Goal: Communication & Community: Answer question/provide support

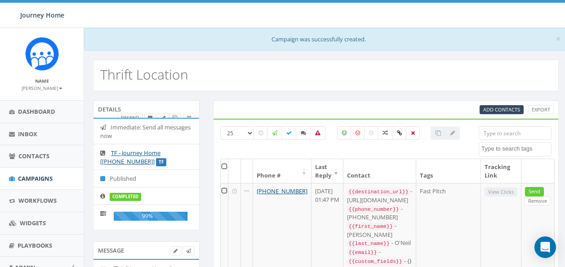
select select
click at [36, 133] on span "Inbox" at bounding box center [27, 134] width 19 height 8
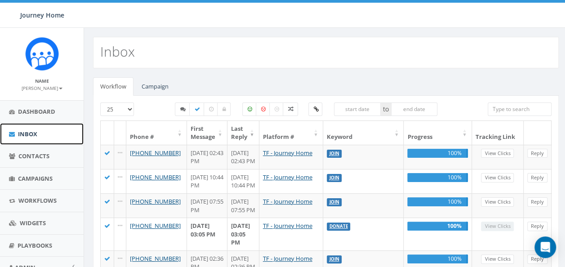
click at [33, 136] on span "Inbox" at bounding box center [27, 134] width 19 height 8
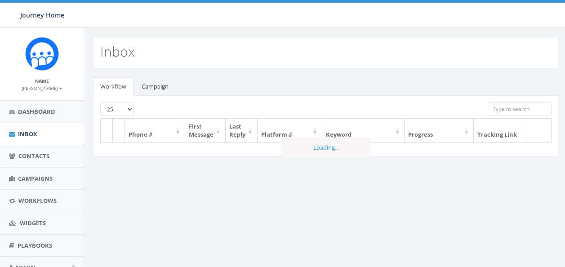
select select
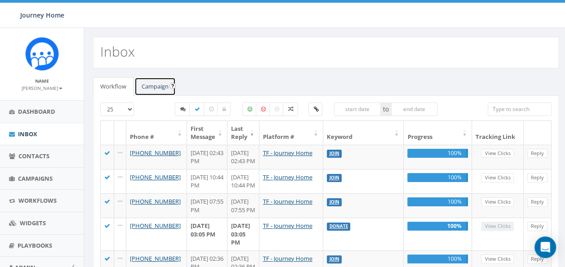
click at [152, 86] on link "Campaign" at bounding box center [154, 86] width 41 height 18
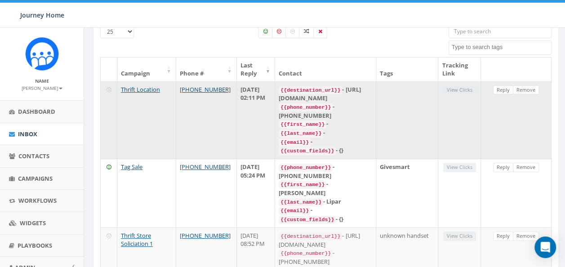
scroll to position [78, 0]
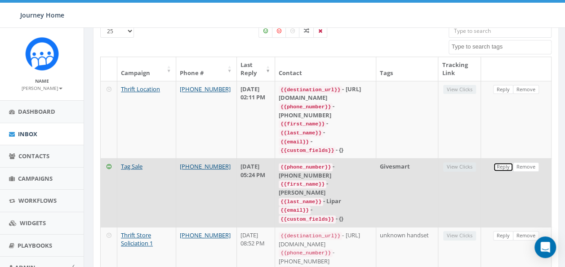
click at [500, 162] on link "Reply" at bounding box center [503, 166] width 20 height 9
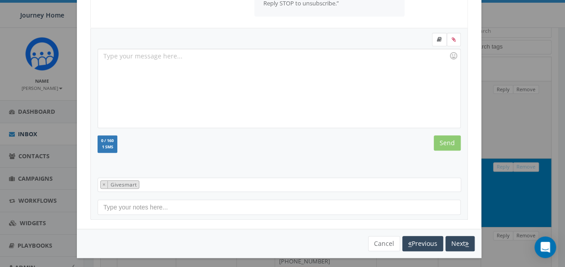
scroll to position [180, 0]
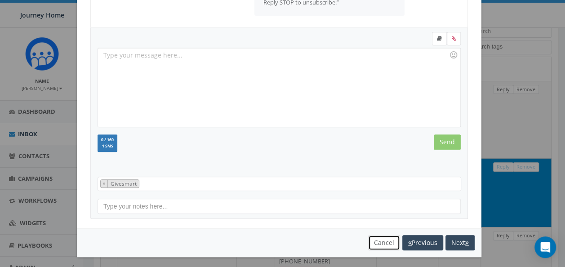
click at [382, 239] on button "Cancel" at bounding box center [384, 242] width 32 height 15
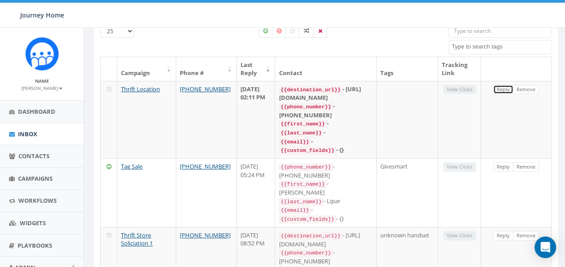
click at [502, 86] on link "Reply" at bounding box center [503, 89] width 20 height 9
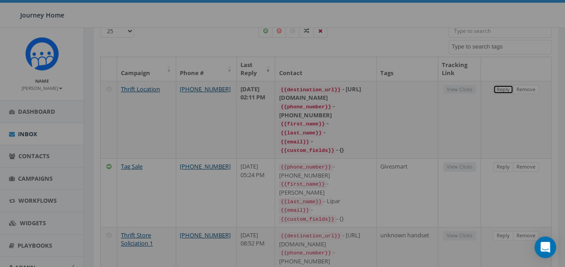
select select
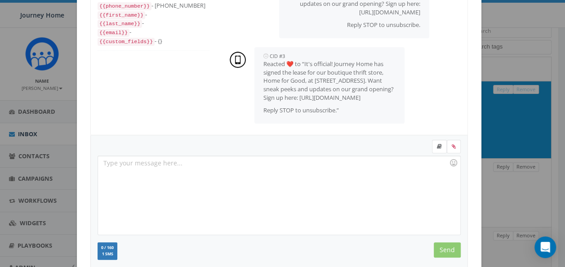
scroll to position [181, 0]
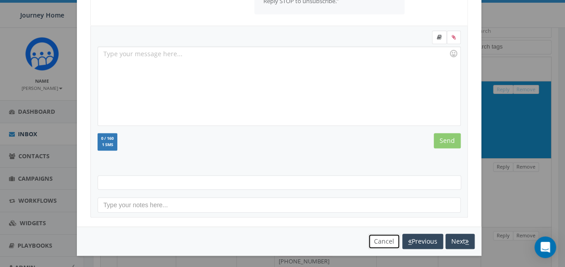
click at [376, 243] on button "Cancel" at bounding box center [384, 241] width 32 height 15
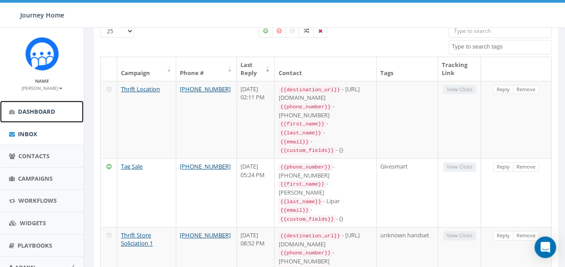
click at [25, 114] on span "Dashboard" at bounding box center [36, 111] width 37 height 8
